Goal: Check status: Check status

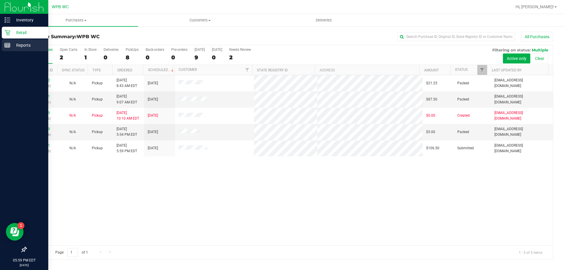
click at [28, 47] on p "Reports" at bounding box center [27, 45] width 35 height 7
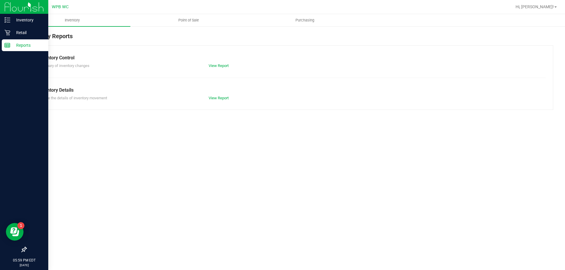
click at [190, 27] on div "Inventory Reports Inventory Control Summary of inventory changes View Report In…" at bounding box center [289, 71] width 551 height 90
click at [188, 18] on span "Point of Sale" at bounding box center [188, 20] width 36 height 5
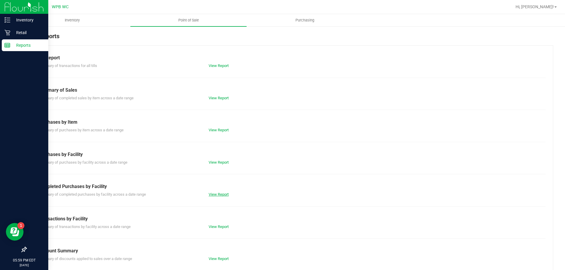
click at [218, 196] on link "View Report" at bounding box center [219, 194] width 20 height 4
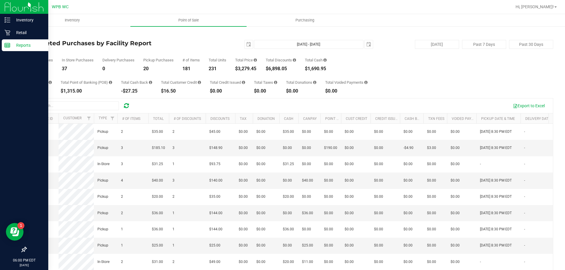
click at [7, 45] on icon at bounding box center [7, 45] width 6 height 6
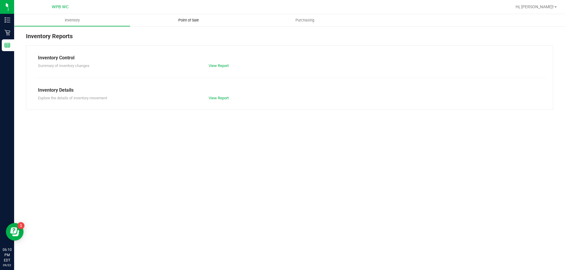
click at [181, 25] on uib-tab-heading "Point of Sale" at bounding box center [188, 20] width 116 height 12
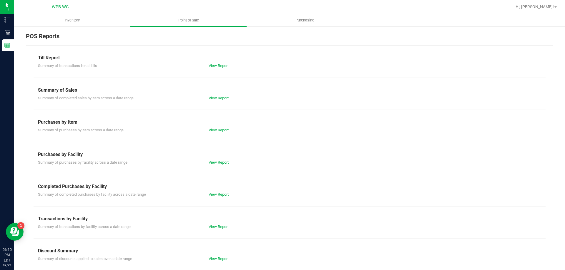
click at [224, 192] on link "View Report" at bounding box center [219, 194] width 20 height 4
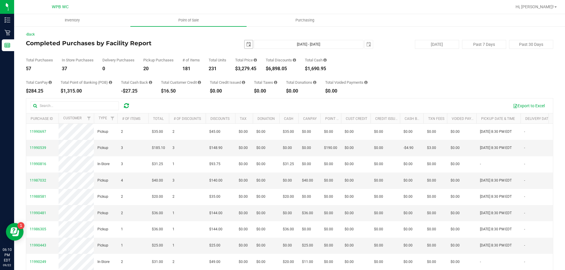
click at [247, 44] on span "select" at bounding box center [248, 44] width 5 height 5
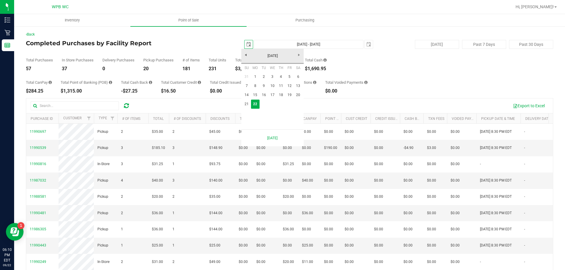
scroll to position [0, 15]
click at [295, 91] on link "20" at bounding box center [298, 95] width 9 height 9
type input "[DATE]"
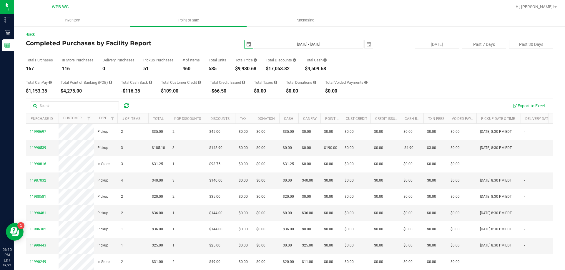
click at [245, 44] on span "select" at bounding box center [249, 44] width 8 height 8
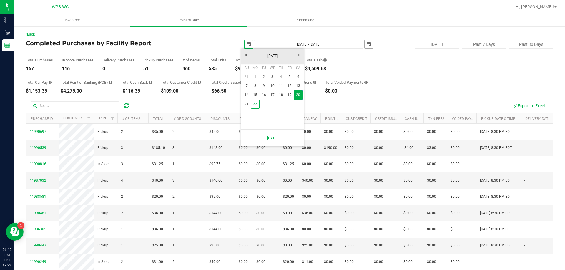
click at [365, 44] on span "select" at bounding box center [369, 44] width 8 height 8
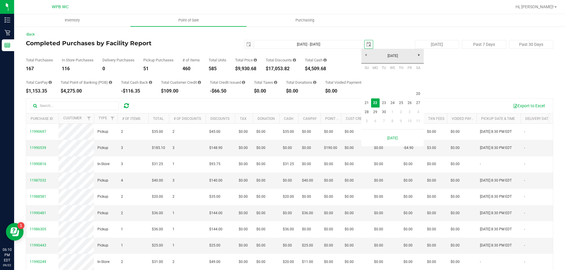
scroll to position [0, 15]
click at [416, 92] on link "20" at bounding box center [418, 93] width 9 height 9
type input "[DATE] - [DATE]"
type input "[DATE]"
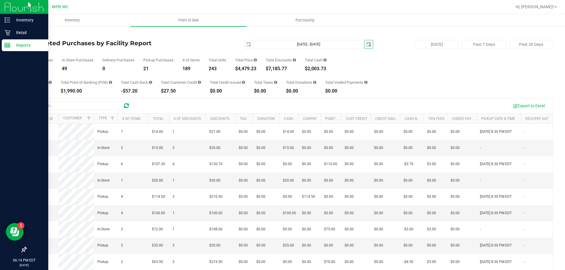
click at [15, 43] on p "Reports" at bounding box center [27, 45] width 35 height 7
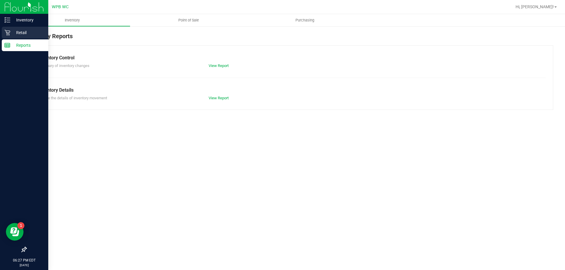
click at [9, 31] on icon at bounding box center [7, 33] width 6 height 6
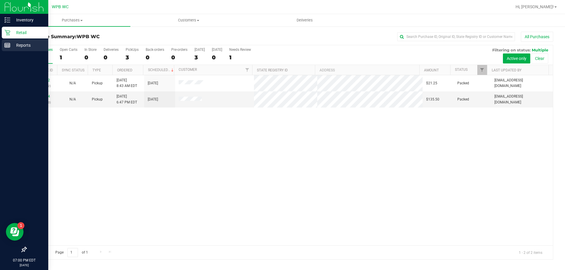
click at [8, 45] on line at bounding box center [7, 45] width 5 height 0
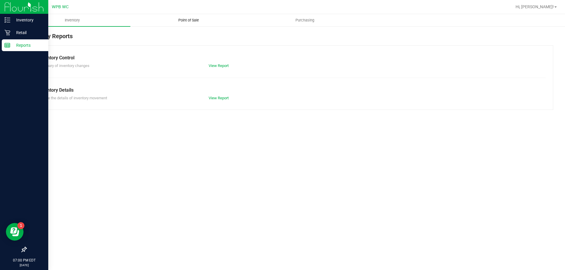
click at [192, 23] on uib-tab-heading "Point of Sale" at bounding box center [189, 20] width 116 height 12
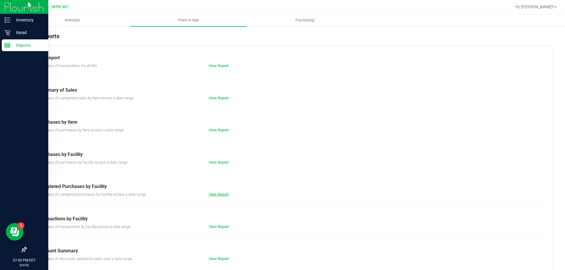
click at [215, 196] on link "View Report" at bounding box center [219, 194] width 20 height 4
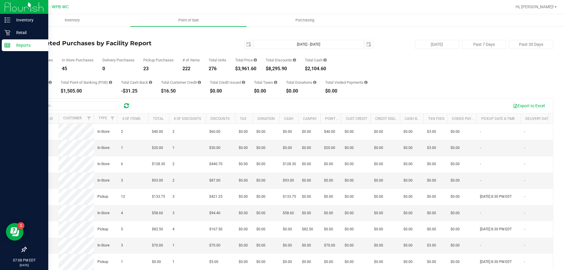
click at [12, 44] on p "Reports" at bounding box center [27, 45] width 35 height 7
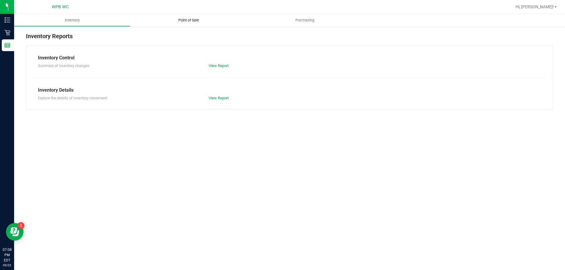
click at [175, 19] on span "Point of Sale" at bounding box center [188, 20] width 36 height 5
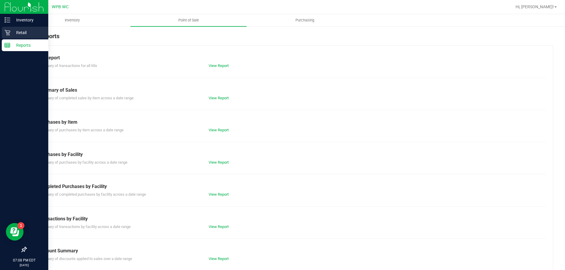
click at [22, 29] on p "Retail" at bounding box center [27, 32] width 35 height 7
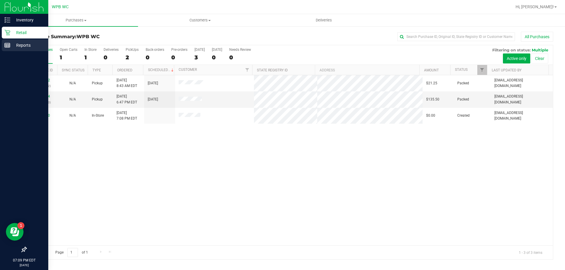
click at [11, 43] on p "Reports" at bounding box center [27, 45] width 35 height 7
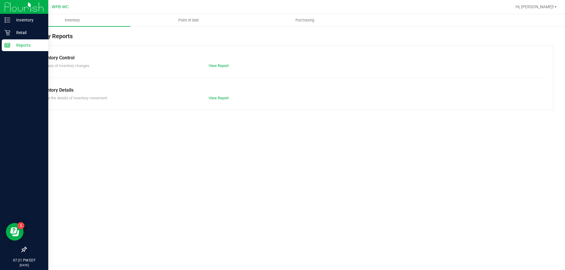
click at [15, 45] on p "Reports" at bounding box center [27, 45] width 35 height 7
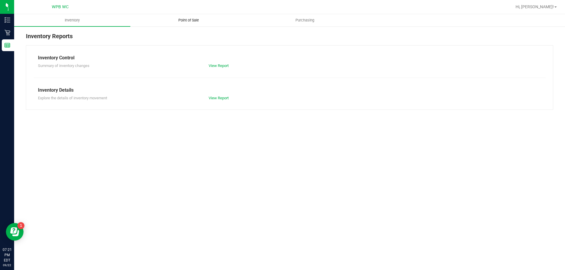
click at [179, 16] on uib-tab-heading "Point of Sale" at bounding box center [189, 20] width 116 height 12
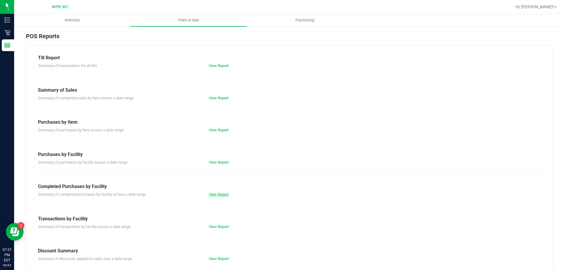
click at [219, 196] on link "View Report" at bounding box center [219, 194] width 20 height 4
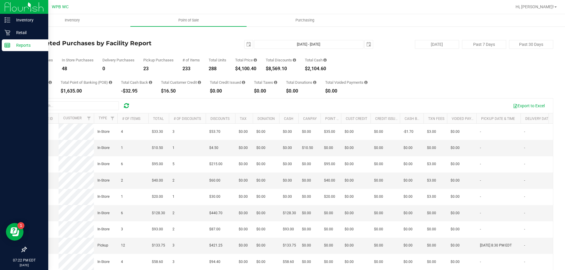
click at [22, 49] on div "Reports" at bounding box center [25, 45] width 46 height 12
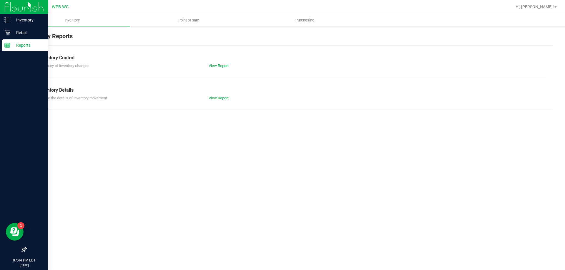
click at [5, 47] on icon at bounding box center [7, 45] width 6 height 6
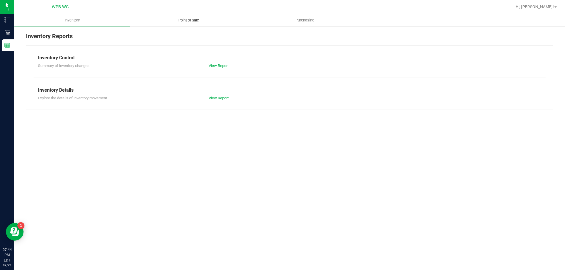
click at [195, 21] on span "Point of Sale" at bounding box center [188, 20] width 36 height 5
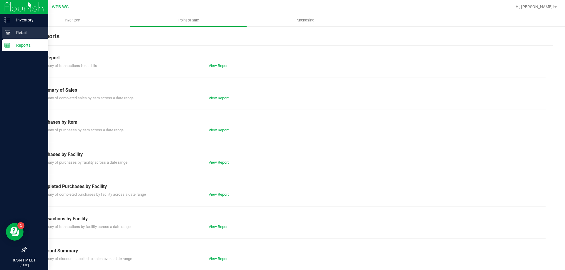
click at [16, 34] on p "Retail" at bounding box center [27, 32] width 35 height 7
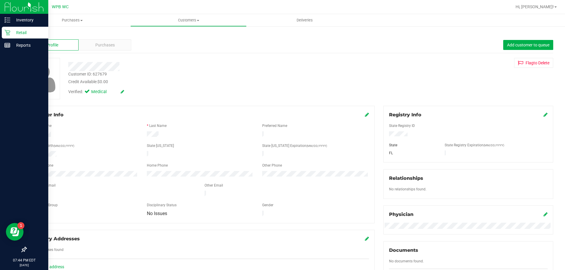
click at [84, 29] on div "Back Profile Purchases Add customer to queue Customer ID: 627679 Credit Availab…" at bounding box center [289, 226] width 551 height 400
click at [95, 48] on div "Purchases" at bounding box center [105, 44] width 53 height 11
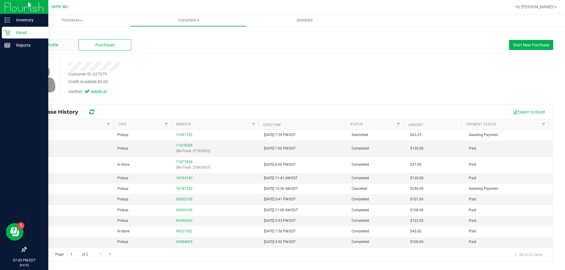
click at [78, 50] on div "Profile" at bounding box center [52, 44] width 53 height 11
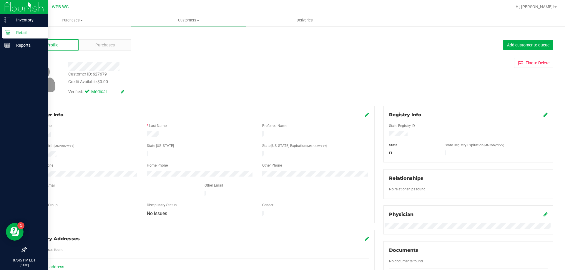
click at [5, 32] on icon at bounding box center [7, 33] width 6 height 6
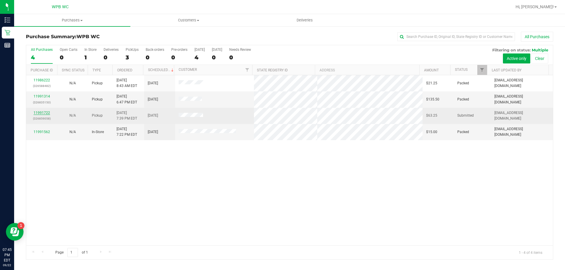
click at [38, 114] on link "11991722" at bounding box center [42, 113] width 16 height 4
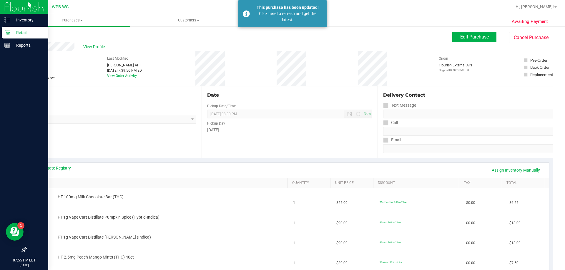
click at [19, 33] on p "Retail" at bounding box center [27, 32] width 35 height 7
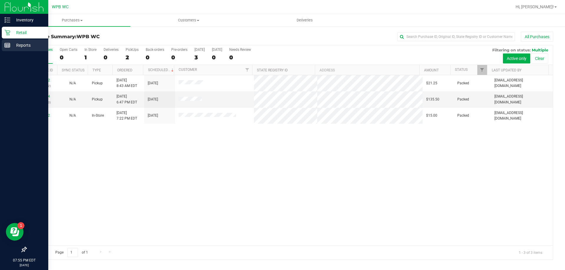
click at [21, 46] on p "Reports" at bounding box center [27, 45] width 35 height 7
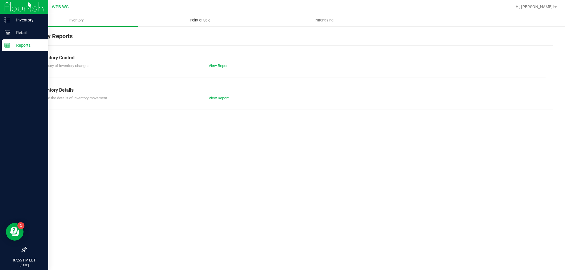
click at [189, 21] on span "Point of Sale" at bounding box center [200, 20] width 36 height 5
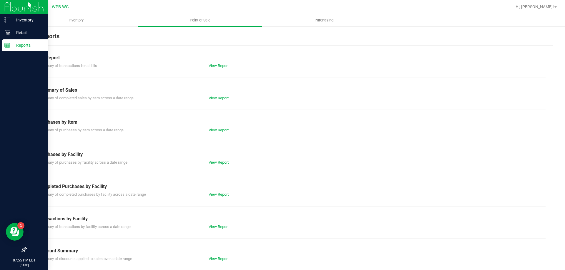
click at [220, 194] on link "View Report" at bounding box center [219, 194] width 20 height 4
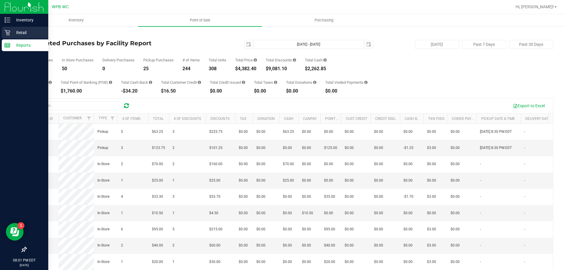
click at [13, 34] on p "Retail" at bounding box center [27, 32] width 35 height 7
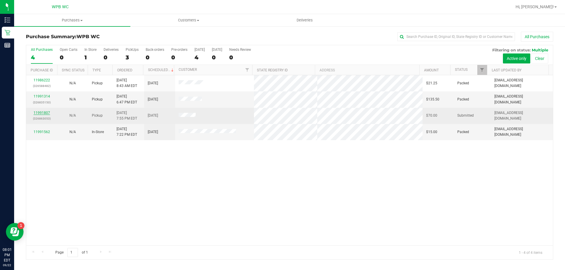
click at [46, 114] on link "11991807" at bounding box center [42, 113] width 16 height 4
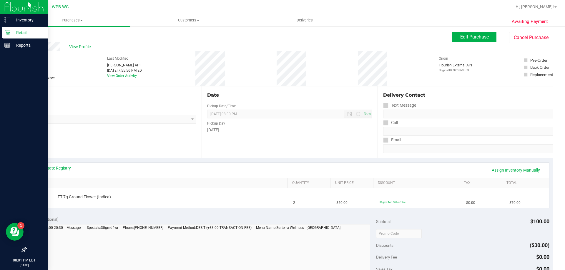
click at [23, 33] on p "Retail" at bounding box center [27, 32] width 35 height 7
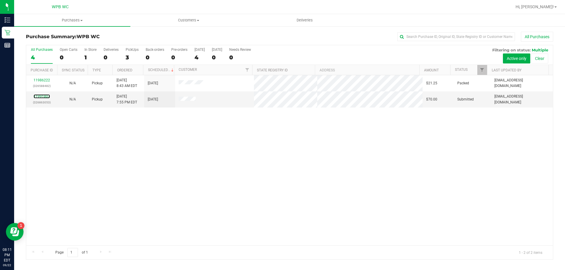
click at [47, 96] on link "11991807" at bounding box center [42, 96] width 16 height 4
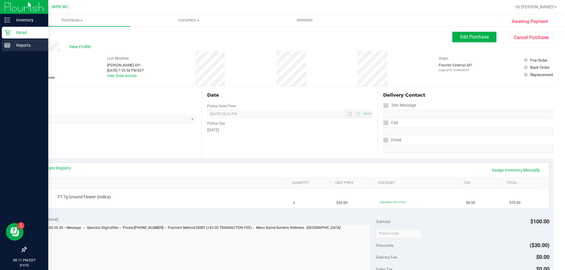
click at [17, 45] on p "Reports" at bounding box center [27, 45] width 35 height 7
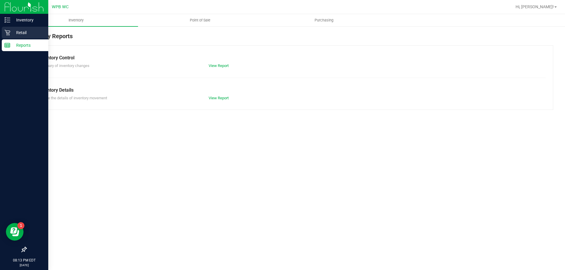
click at [21, 30] on p "Retail" at bounding box center [27, 32] width 35 height 7
